Goal: Complete application form

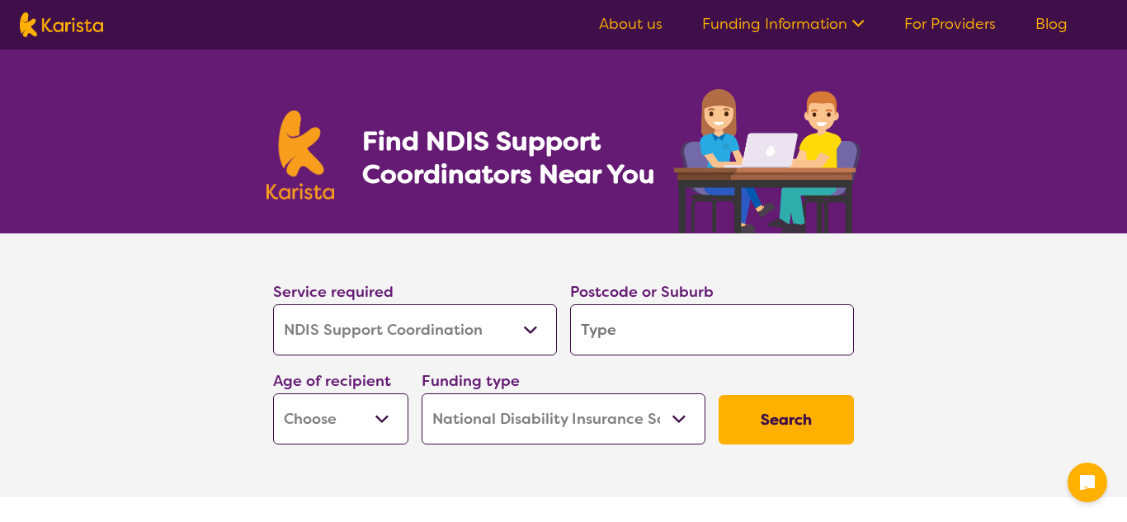
select select "NDIS Support Coordination"
select select "NDIS"
select select "NDIS Support Coordination"
select select "NDIS"
click at [466, 338] on select "Allied Health Assistant Assessment ([MEDICAL_DATA] or [MEDICAL_DATA]) Behaviour…" at bounding box center [415, 329] width 284 height 51
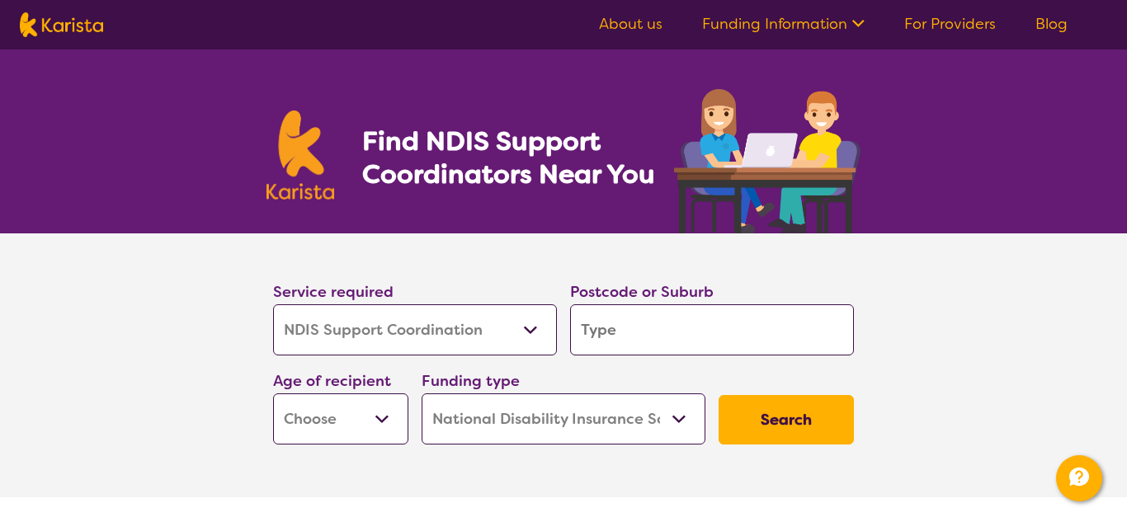
click at [708, 330] on input "search" at bounding box center [712, 329] width 284 height 51
type input "5"
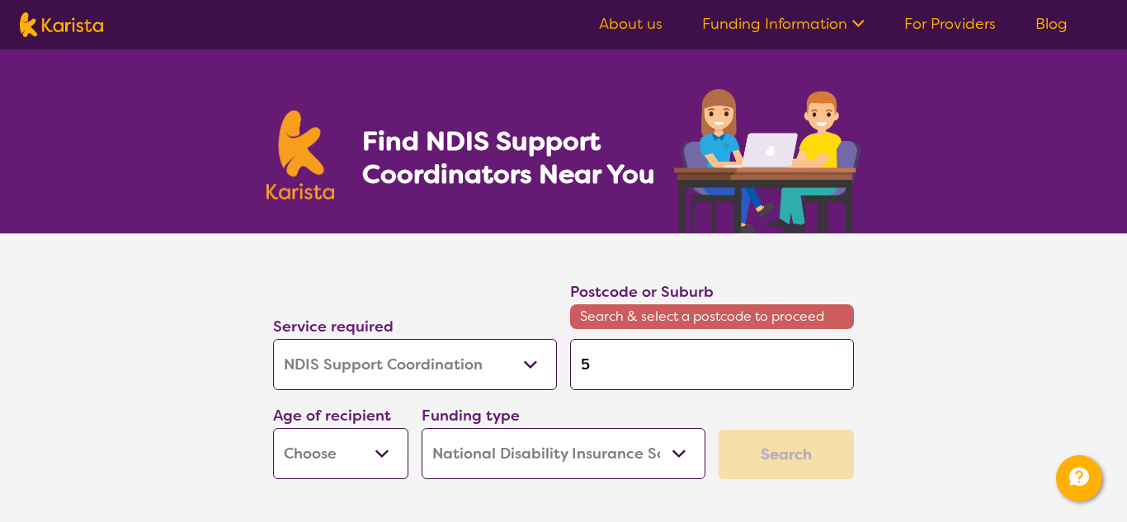
type input "52"
type input "521"
type input "5211"
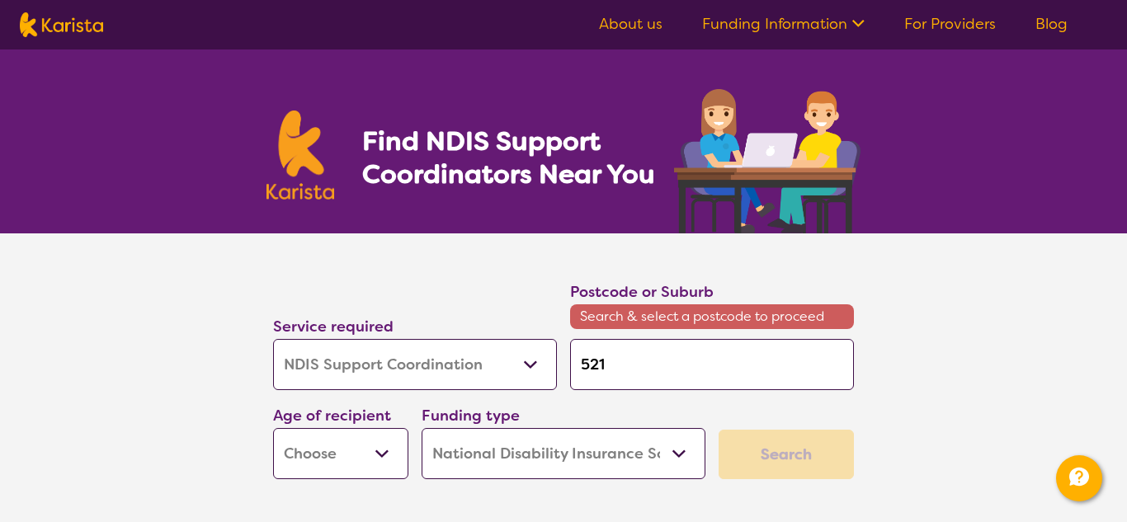
type input "5211"
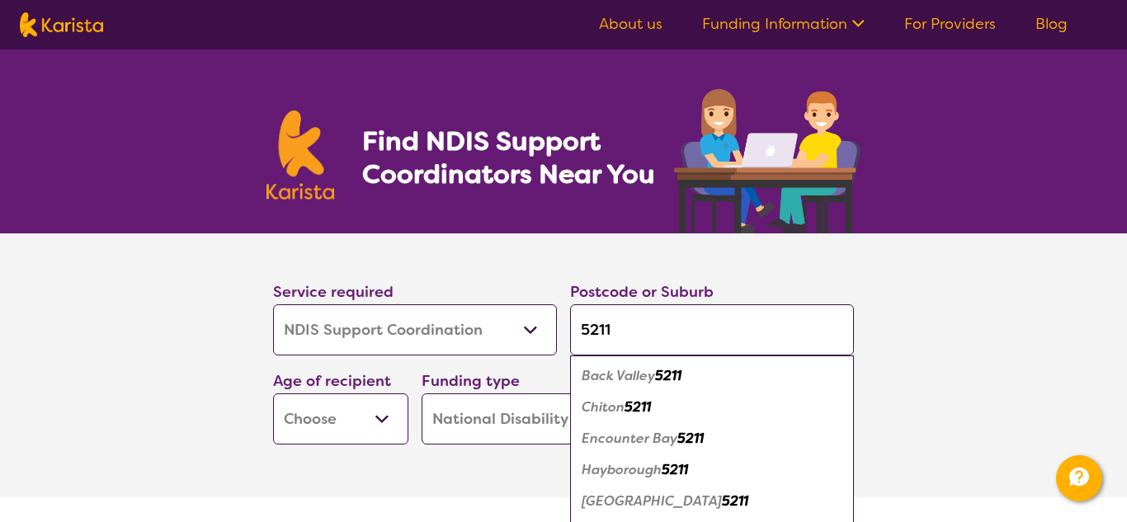
type input "5211"
click at [654, 444] on em "Encounter Bay" at bounding box center [630, 438] width 96 height 17
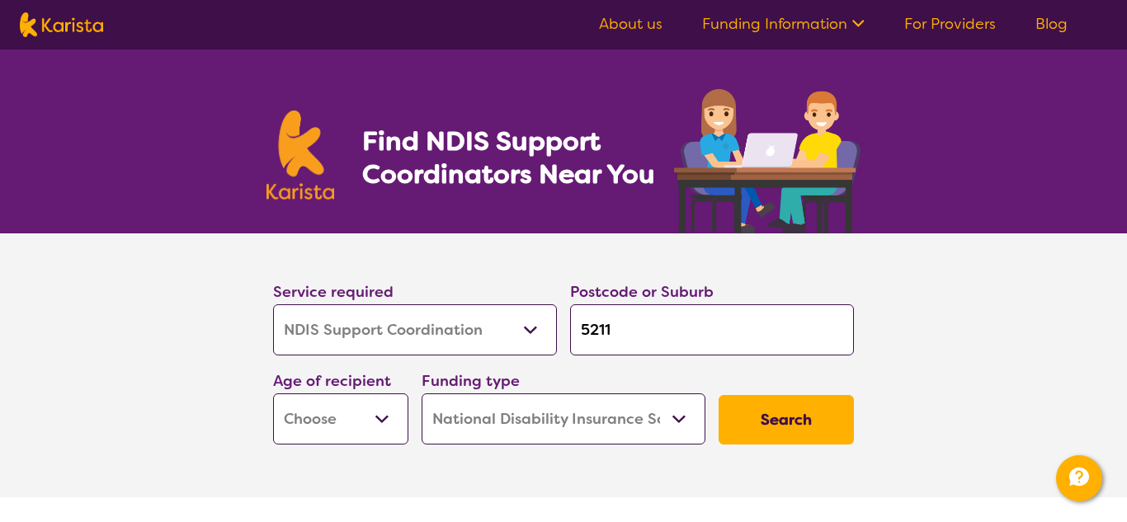
click at [645, 335] on input "5211" at bounding box center [712, 329] width 284 height 51
click at [382, 415] on select "Early Childhood - 0 to 9 Child - 10 to 11 Adolescent - 12 to 17 Adult - 18 to 6…" at bounding box center [340, 418] width 135 height 51
select select "EC"
click at [273, 393] on select "Early Childhood - 0 to 9 Child - 10 to 11 Adolescent - 12 to 17 Adult - 18 to 6…" at bounding box center [340, 418] width 135 height 51
select select "EC"
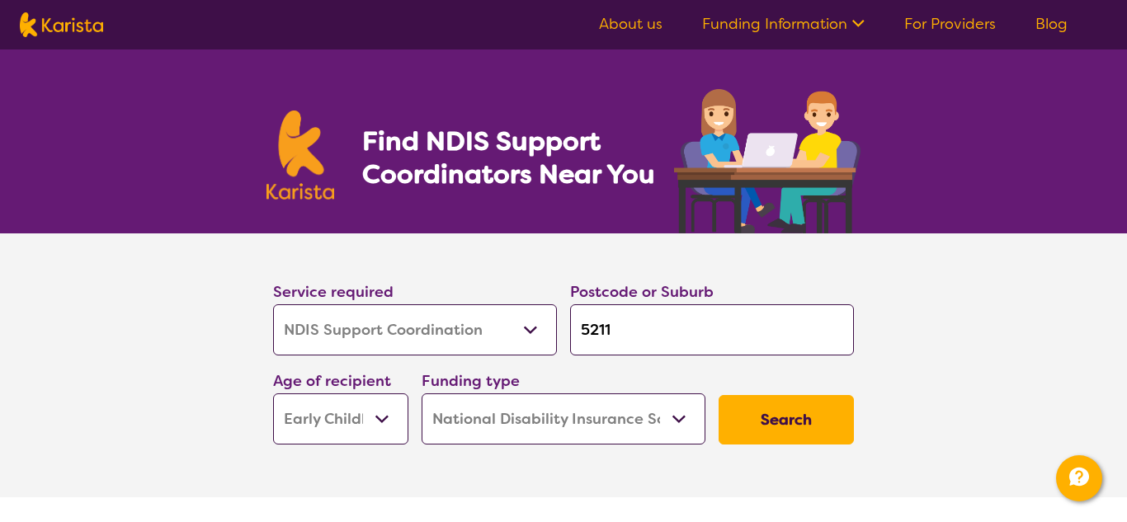
click at [567, 429] on select "Home Care Package (HCP) National Disability Insurance Scheme (NDIS) I don't know" at bounding box center [564, 418] width 284 height 51
click at [800, 419] on button "Search" at bounding box center [785, 419] width 135 height 49
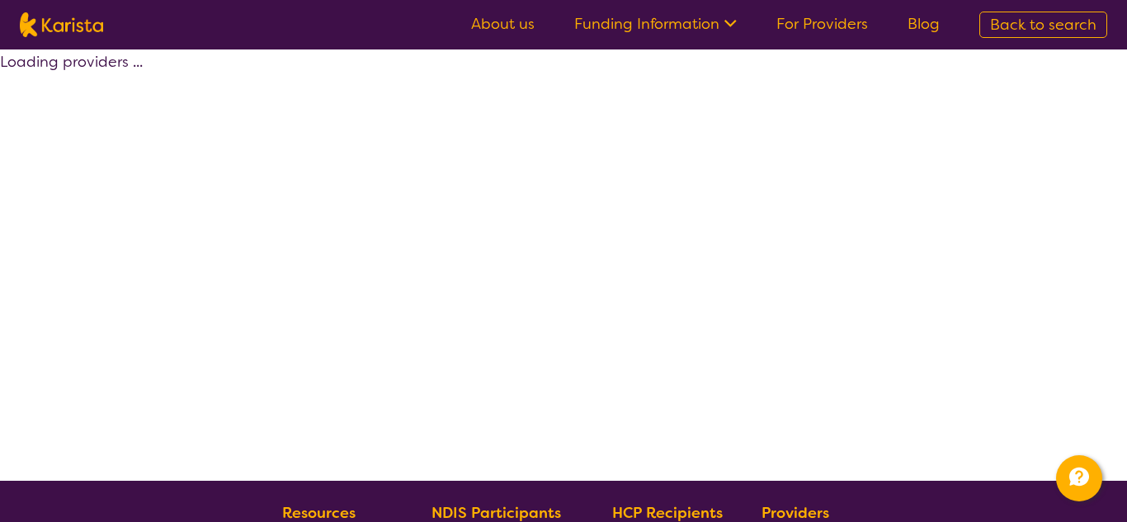
select select "NDIS"
select select "NDIS Support Coordination"
select select "EC"
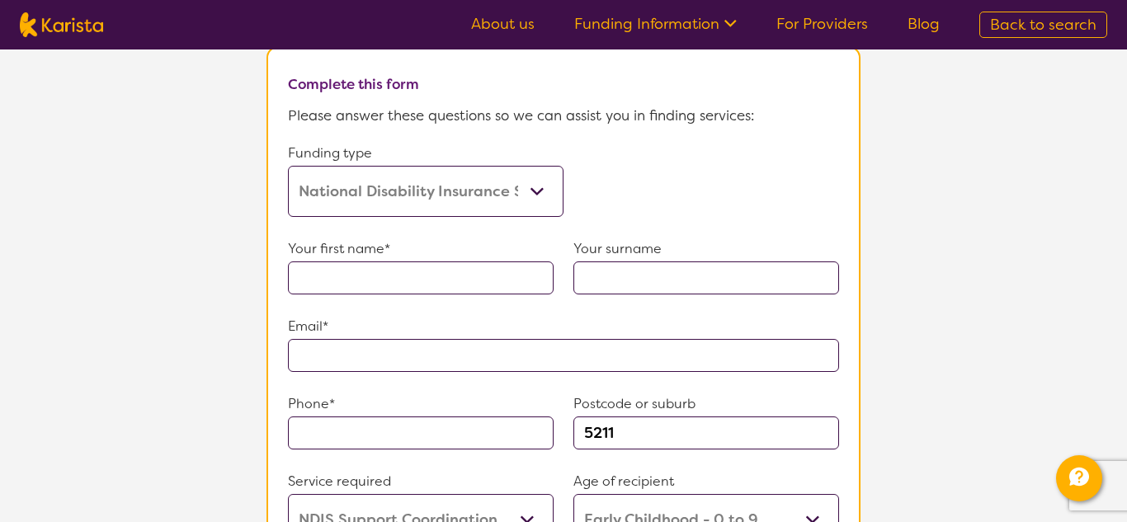
scroll to position [948, 0]
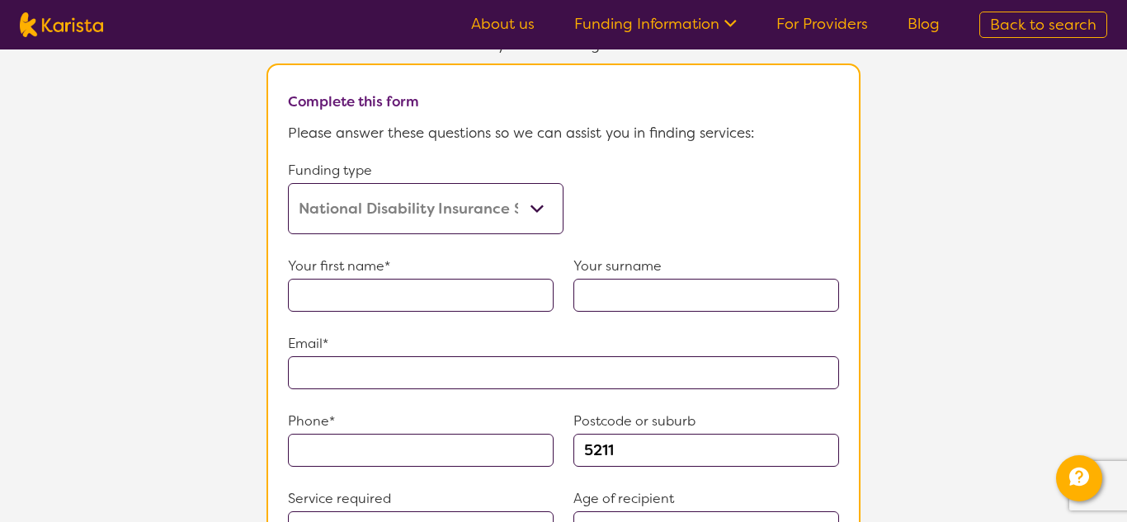
click at [495, 283] on input "text" at bounding box center [421, 295] width 266 height 33
type input "[PERSON_NAME]"
click at [616, 286] on input "text" at bounding box center [706, 295] width 266 height 33
type input "[PERSON_NAME]"
click at [589, 369] on input "text" at bounding box center [563, 372] width 551 height 33
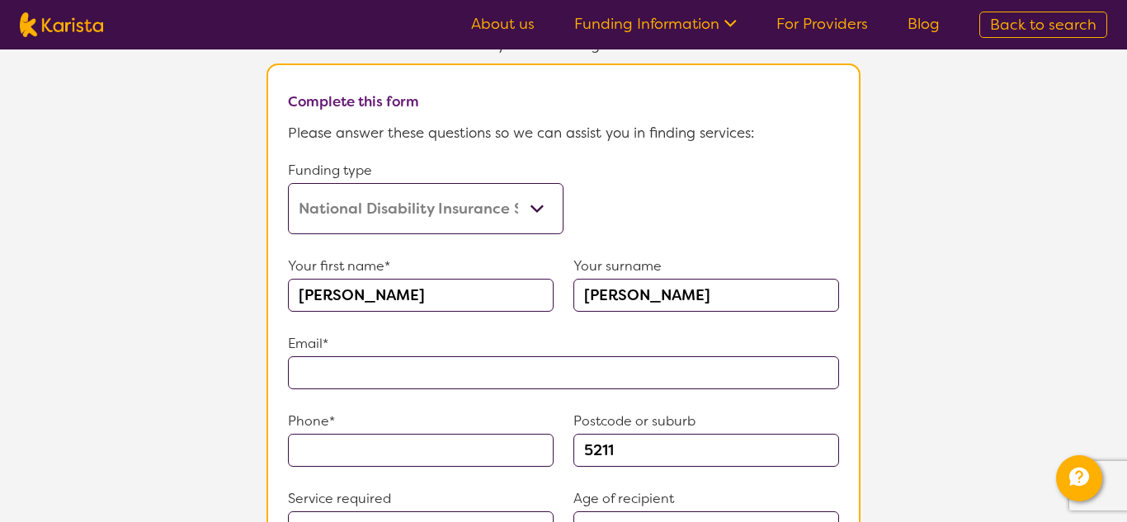
type input "**********"
click at [436, 450] on input "text" at bounding box center [421, 450] width 266 height 33
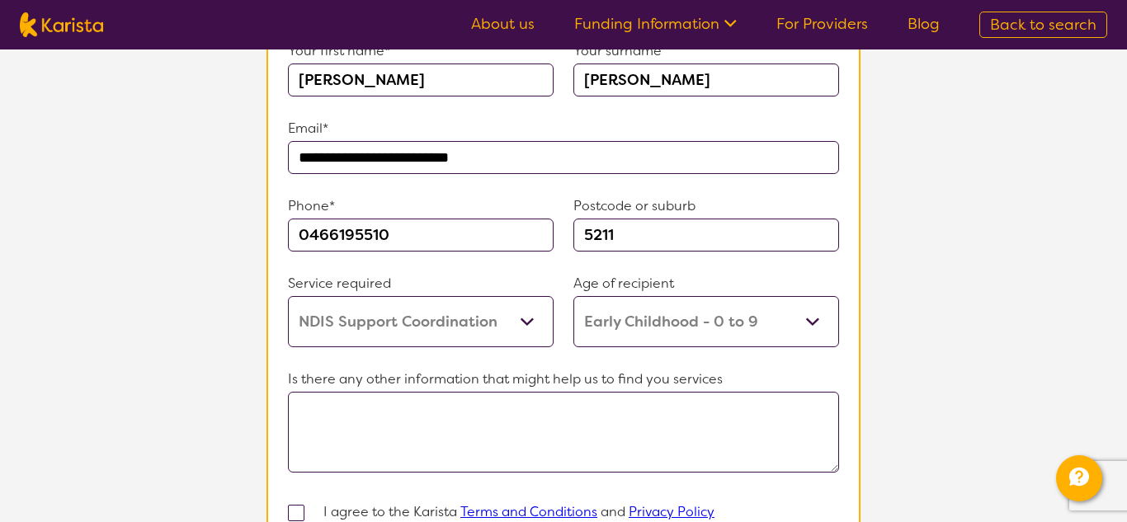
scroll to position [1176, 0]
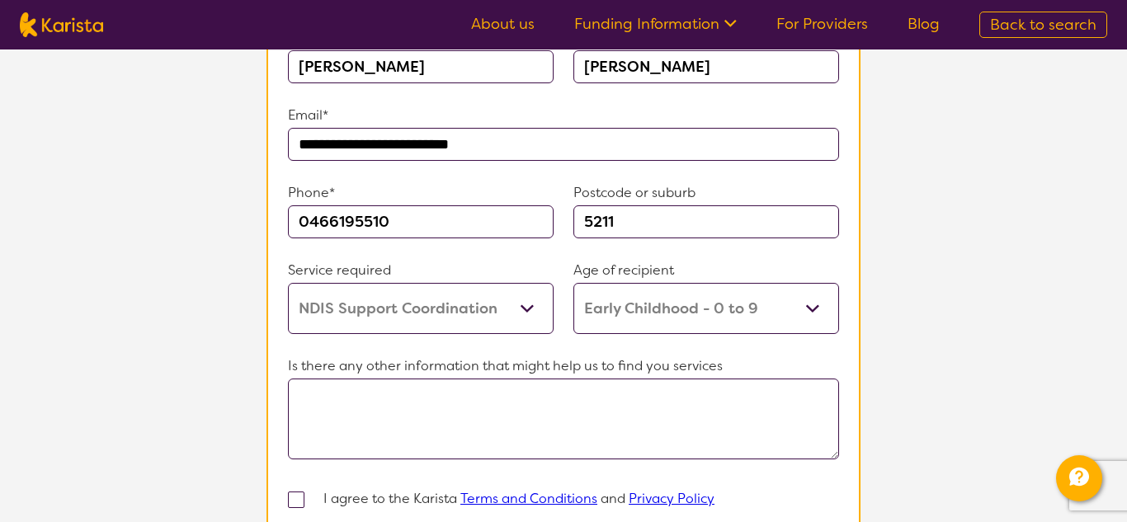
type input "0466195510"
click at [531, 295] on select "Allied Health Assistant Assessment ([MEDICAL_DATA] or [MEDICAL_DATA]) Behaviour…" at bounding box center [421, 308] width 266 height 51
click at [539, 454] on div at bounding box center [563, 423] width 551 height 88
click at [501, 404] on textarea at bounding box center [563, 419] width 551 height 81
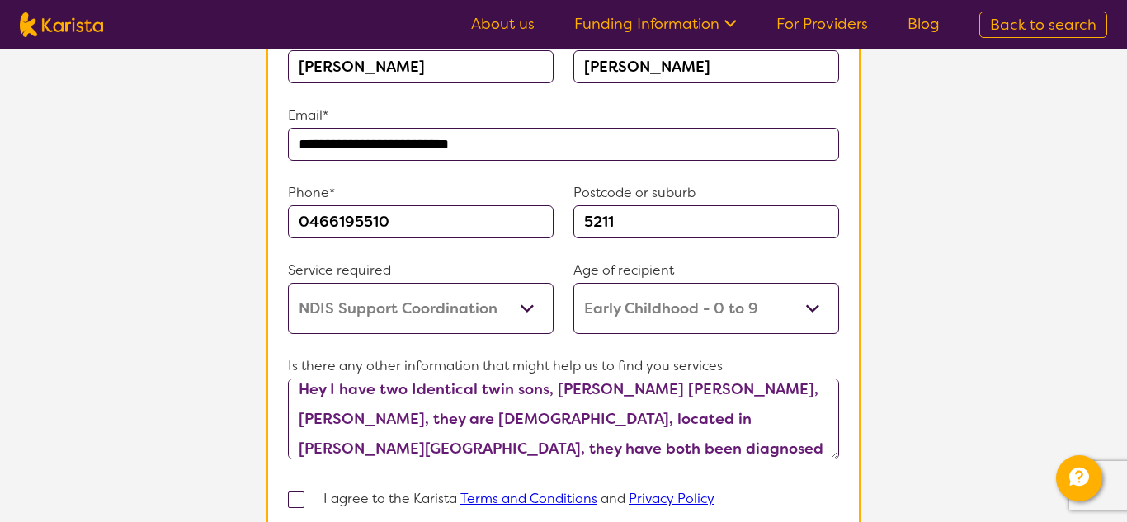
scroll to position [45, 0]
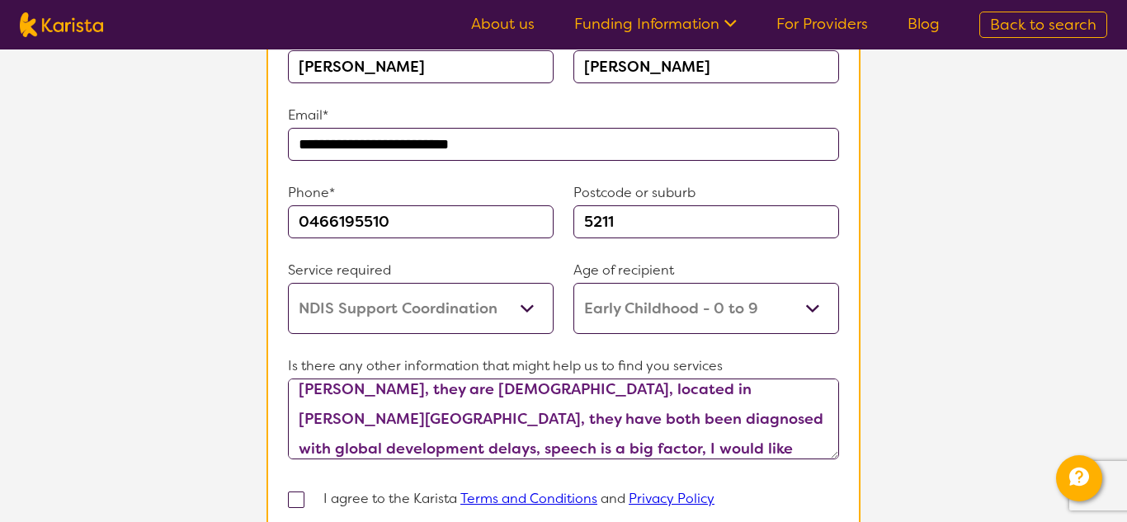
click at [765, 441] on textarea "Hey I have two Identical twin sons, [PERSON_NAME] [PERSON_NAME], [PERSON_NAME],…" at bounding box center [563, 419] width 551 height 81
click at [780, 455] on div "Hey I have two Identical twin sons, [PERSON_NAME] [PERSON_NAME], [PERSON_NAME],…" at bounding box center [563, 423] width 551 height 88
click at [771, 439] on textarea "Hey I have two Identical twin sons, [PERSON_NAME] [PERSON_NAME], [PERSON_NAME],…" at bounding box center [563, 419] width 551 height 81
click at [781, 439] on textarea "Hey I have two Identical twin sons, [PERSON_NAME] [PERSON_NAME], [PERSON_NAME],…" at bounding box center [563, 419] width 551 height 81
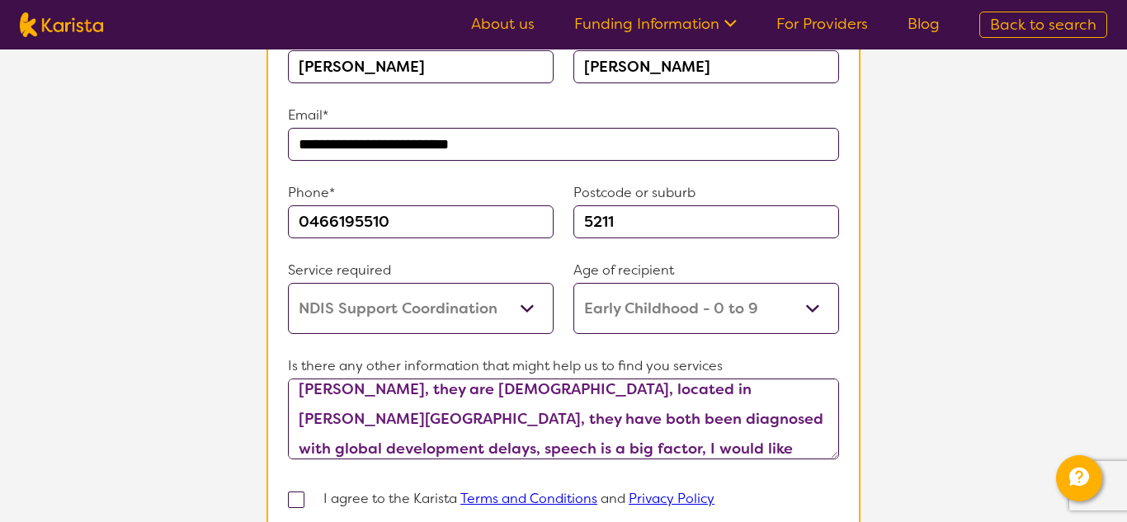
click at [781, 439] on textarea "Hey I have two Identical twin sons, [PERSON_NAME] [PERSON_NAME], [PERSON_NAME],…" at bounding box center [563, 419] width 551 height 81
click at [798, 443] on textarea "Hey I have two Identical twin sons, [PERSON_NAME] [PERSON_NAME], [PERSON_NAME],…" at bounding box center [563, 419] width 551 height 81
click at [822, 440] on textarea "Hey I have two Identical twin sons, [PERSON_NAME] [PERSON_NAME], [PERSON_NAME],…" at bounding box center [563, 419] width 551 height 81
click at [780, 444] on textarea "Hey I have two Identical twin sons, [PERSON_NAME] [PERSON_NAME], [PERSON_NAME],…" at bounding box center [563, 419] width 551 height 81
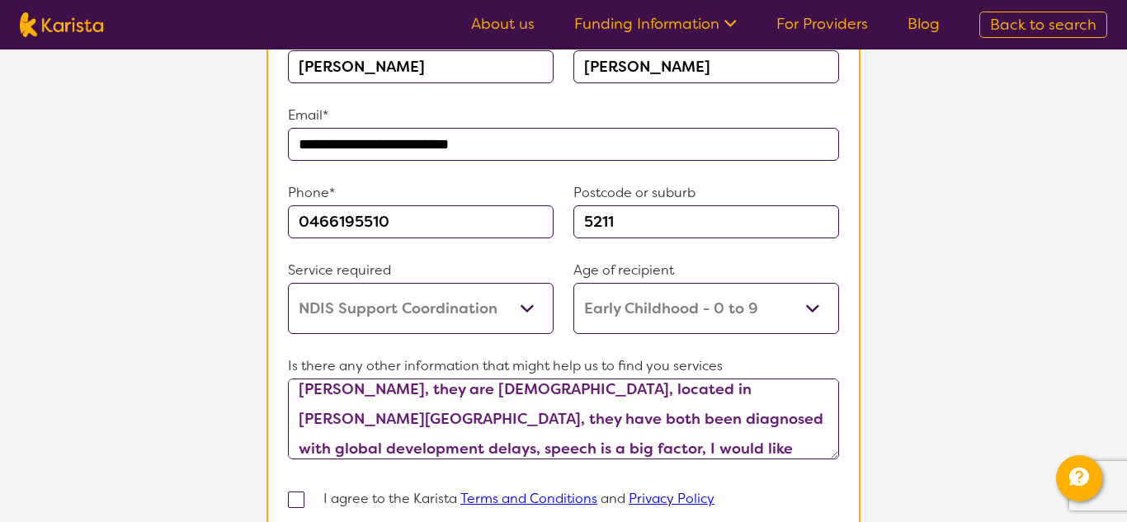
click at [792, 441] on textarea "Hey I have two Identical twin sons, [PERSON_NAME] [PERSON_NAME], [PERSON_NAME],…" at bounding box center [563, 419] width 551 height 81
click at [771, 442] on textarea "Hey I have two Identical twin sons, [PERSON_NAME] [PERSON_NAME], [PERSON_NAME],…" at bounding box center [563, 419] width 551 height 81
click at [785, 434] on textarea "Hey I have two Identical twin sons, [PERSON_NAME] [PERSON_NAME], [PERSON_NAME],…" at bounding box center [563, 419] width 551 height 81
click at [790, 440] on textarea "Hey I have two Identical twin sons, [PERSON_NAME] [PERSON_NAME], [PERSON_NAME],…" at bounding box center [563, 419] width 551 height 81
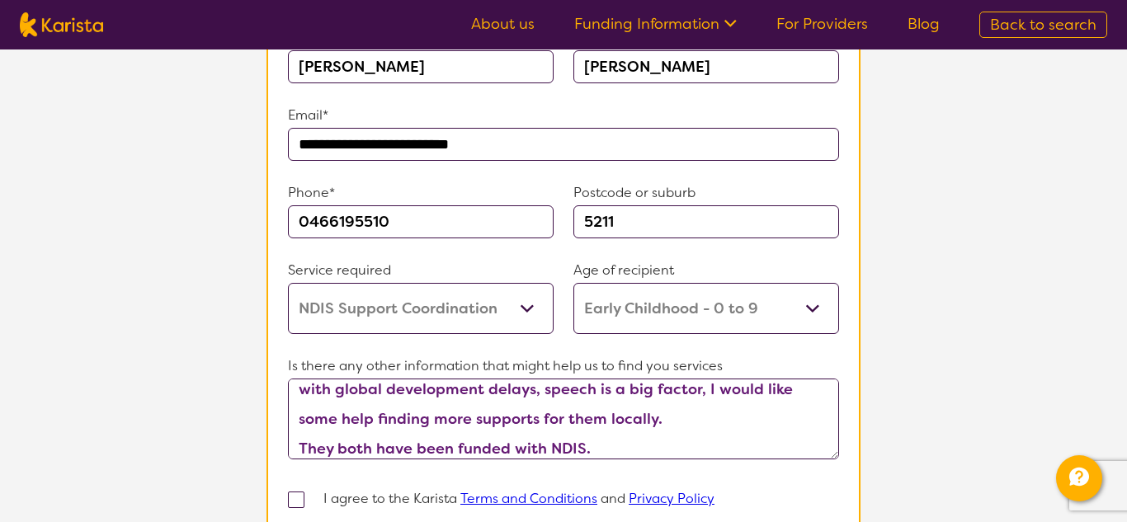
scroll to position [134, 0]
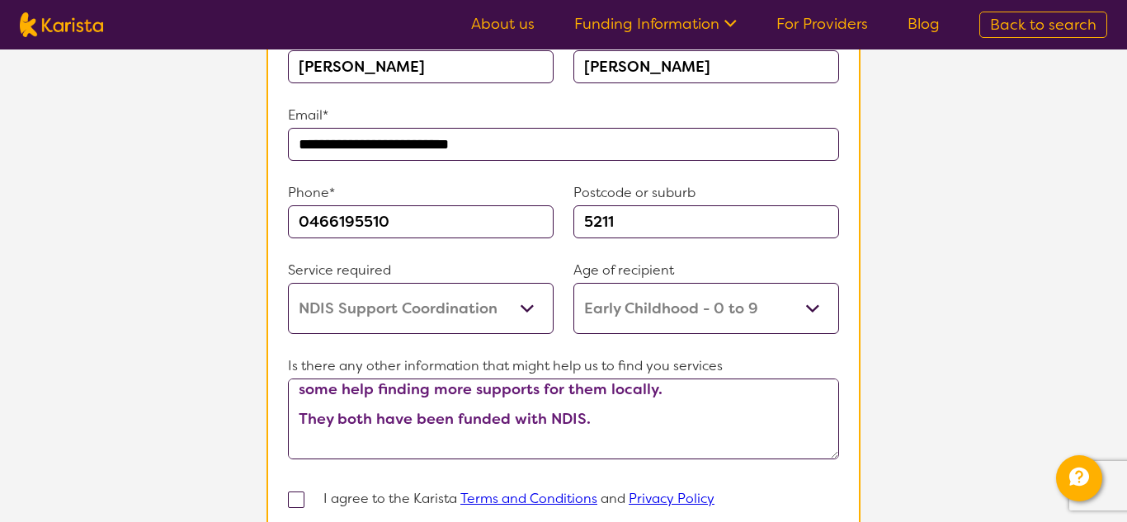
type textarea "Hey I have two Identical twin sons, [PERSON_NAME] [PERSON_NAME], [PERSON_NAME],…"
click at [299, 492] on span at bounding box center [296, 500] width 16 height 16
click at [313, 493] on input "checkbox" at bounding box center [318, 498] width 11 height 11
checkbox input "true"
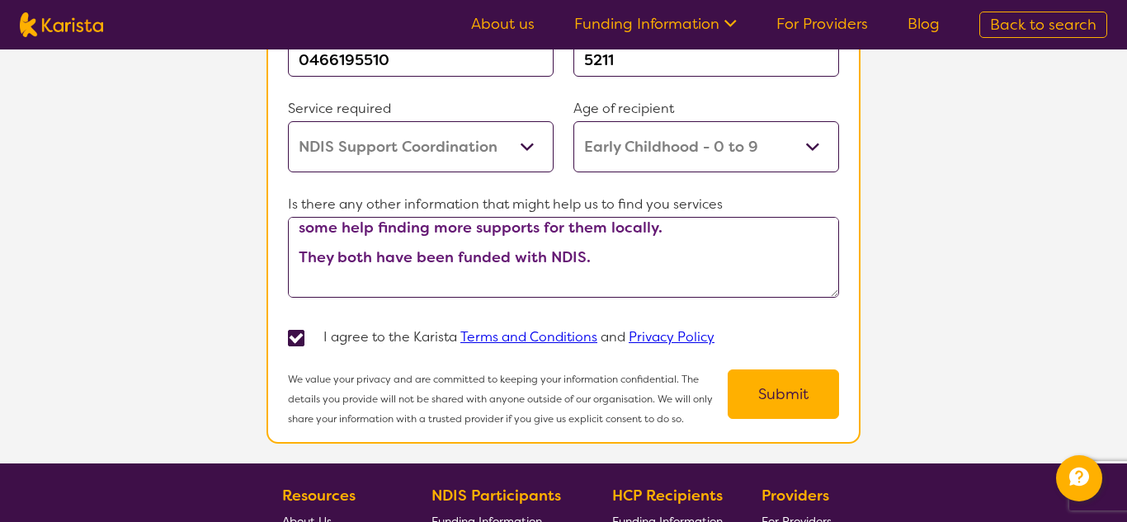
scroll to position [1345, 0]
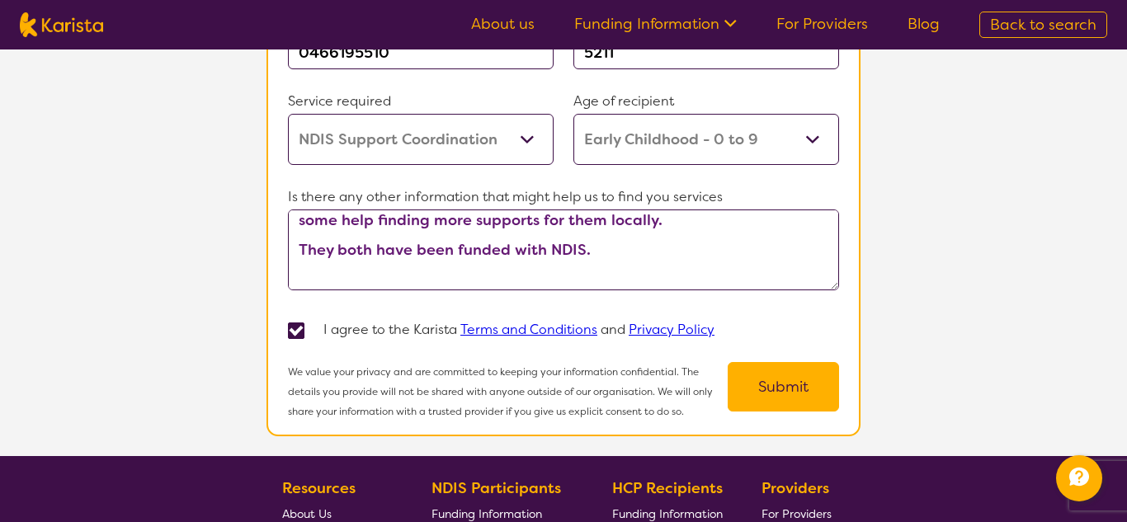
click at [802, 367] on button "Submit" at bounding box center [783, 386] width 111 height 49
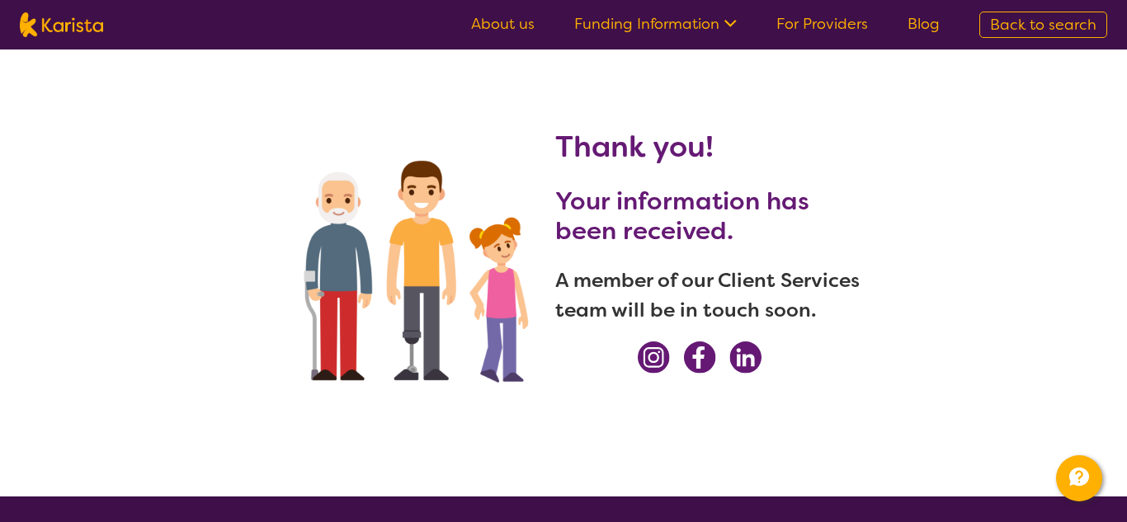
scroll to position [7, 0]
